Goal: Task Accomplishment & Management: Use online tool/utility

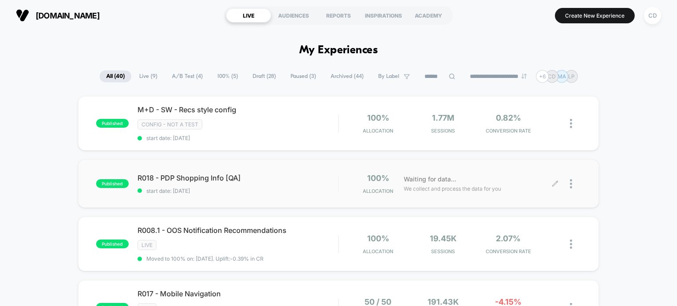
click at [556, 182] on icon at bounding box center [554, 183] width 5 height 5
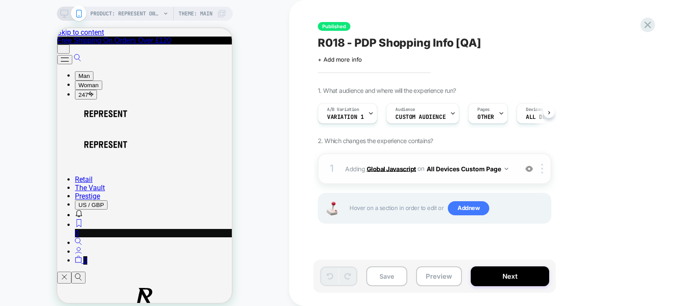
click at [388, 169] on b "Global Javascript" at bounding box center [391, 168] width 49 height 7
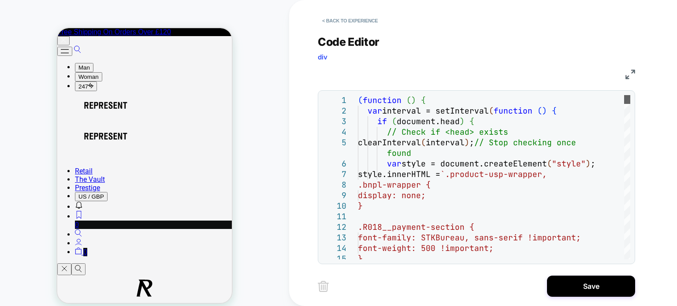
click at [625, 95] on div at bounding box center [627, 99] width 6 height 9
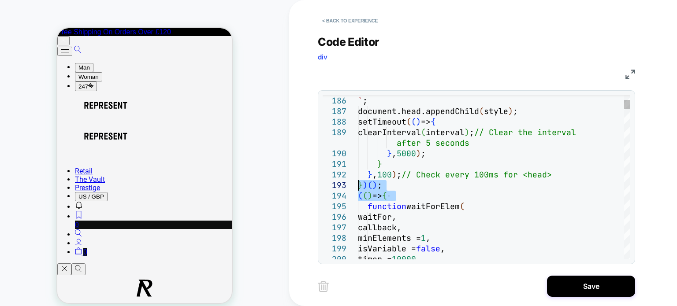
drag, startPoint x: 401, startPoint y: 195, endPoint x: 338, endPoint y: 181, distance: 65.3
type textarea "**********"
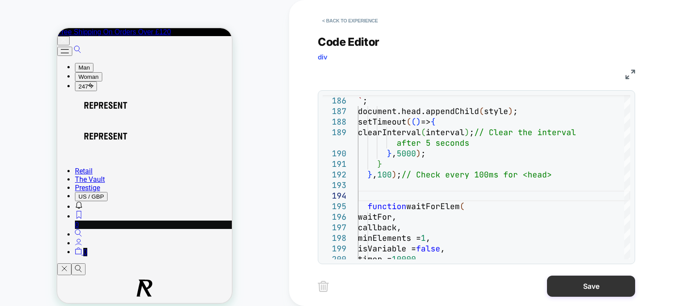
drag, startPoint x: 561, startPoint y: 275, endPoint x: 561, endPoint y: 283, distance: 8.4
click at [561, 283] on div "**********" at bounding box center [483, 153] width 331 height 306
click at [561, 283] on button "Save" at bounding box center [591, 286] width 88 height 21
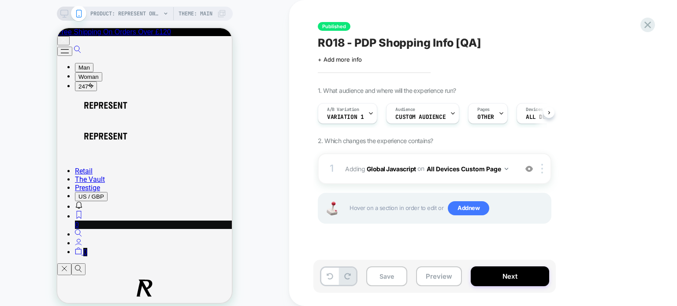
scroll to position [0, 0]
click at [390, 278] on button "Save" at bounding box center [386, 277] width 41 height 20
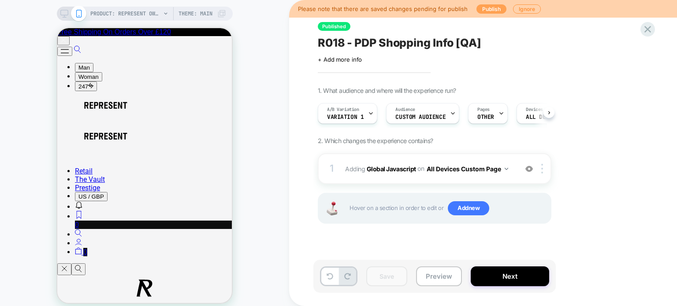
click at [494, 6] on button "Publish" at bounding box center [491, 8] width 30 height 9
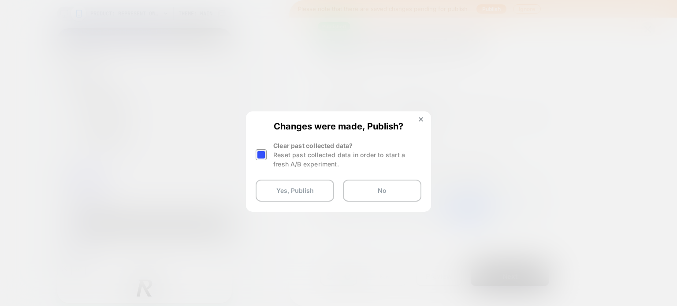
click at [263, 156] on div at bounding box center [261, 154] width 11 height 11
click at [292, 190] on button "Yes, Publish" at bounding box center [295, 191] width 78 height 22
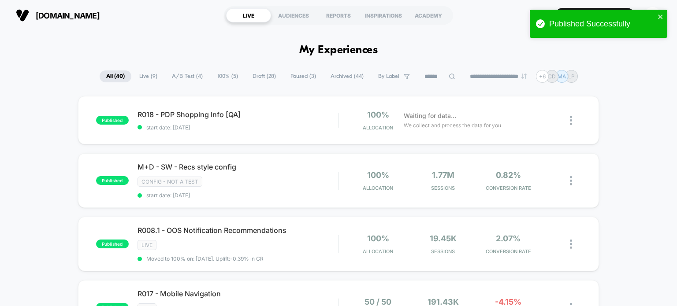
drag, startPoint x: 146, startPoint y: 47, endPoint x: 155, endPoint y: 46, distance: 9.3
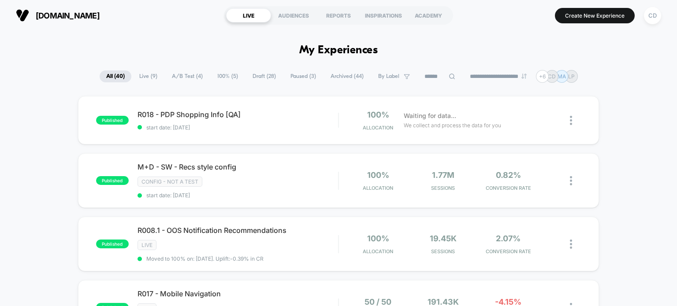
drag, startPoint x: 155, startPoint y: 46, endPoint x: 170, endPoint y: 41, distance: 15.2
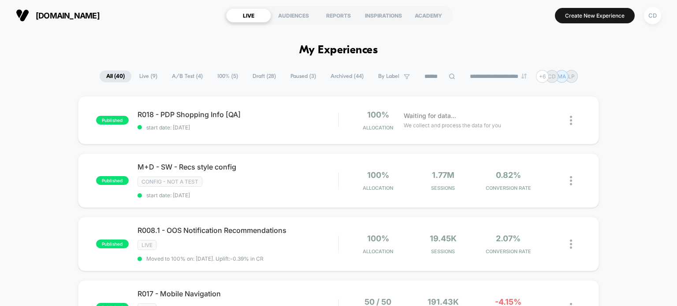
drag, startPoint x: 172, startPoint y: 41, endPoint x: 178, endPoint y: 41, distance: 6.2
drag, startPoint x: 178, startPoint y: 41, endPoint x: 183, endPoint y: 41, distance: 4.8
drag, startPoint x: 183, startPoint y: 41, endPoint x: 190, endPoint y: 42, distance: 7.5
